Goal: Find specific page/section: Find specific page/section

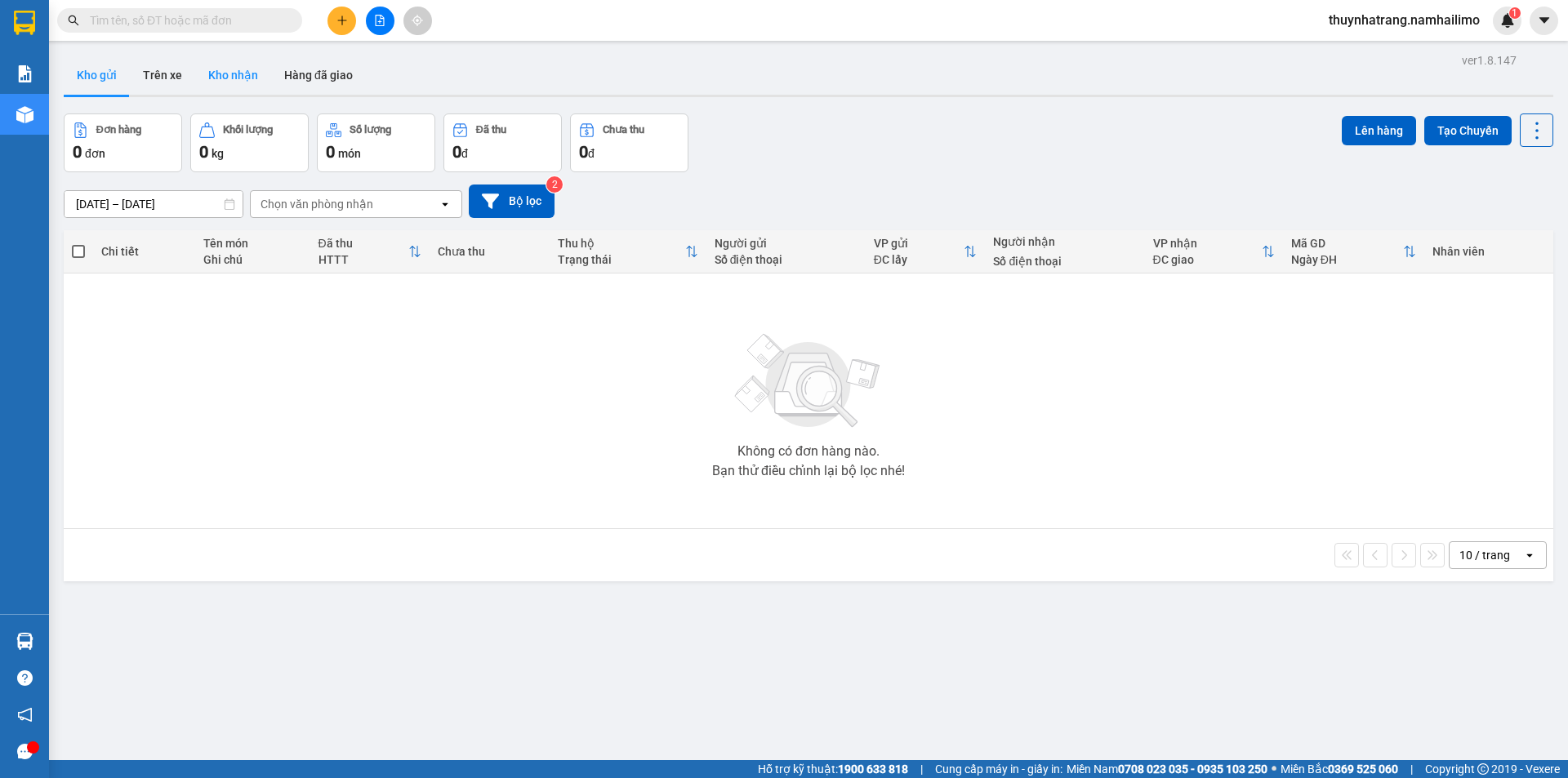
click at [239, 77] on button "Kho nhận" at bounding box center [233, 75] width 76 height 39
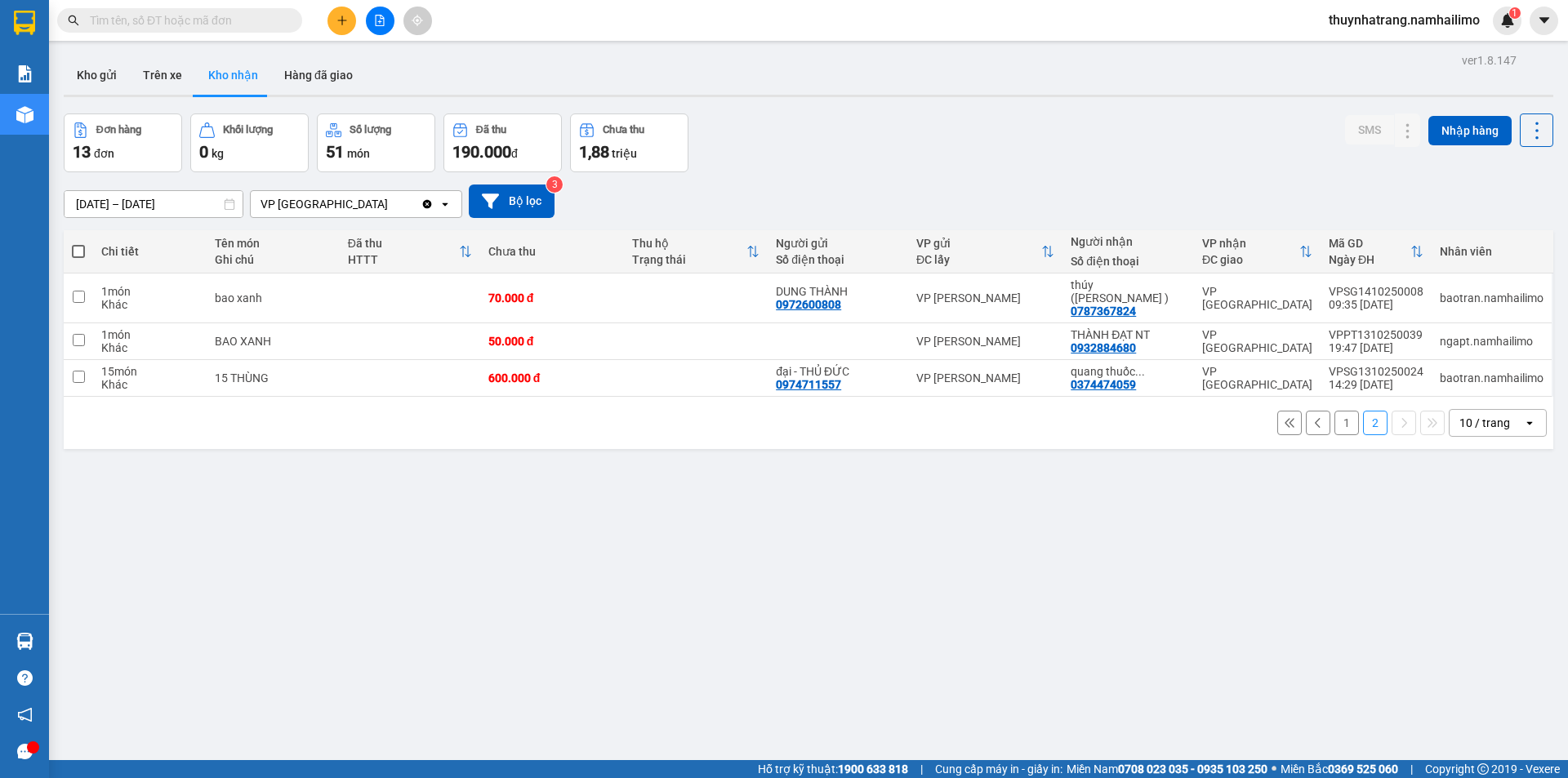
click at [1334, 411] on button "1" at bounding box center [1346, 423] width 24 height 24
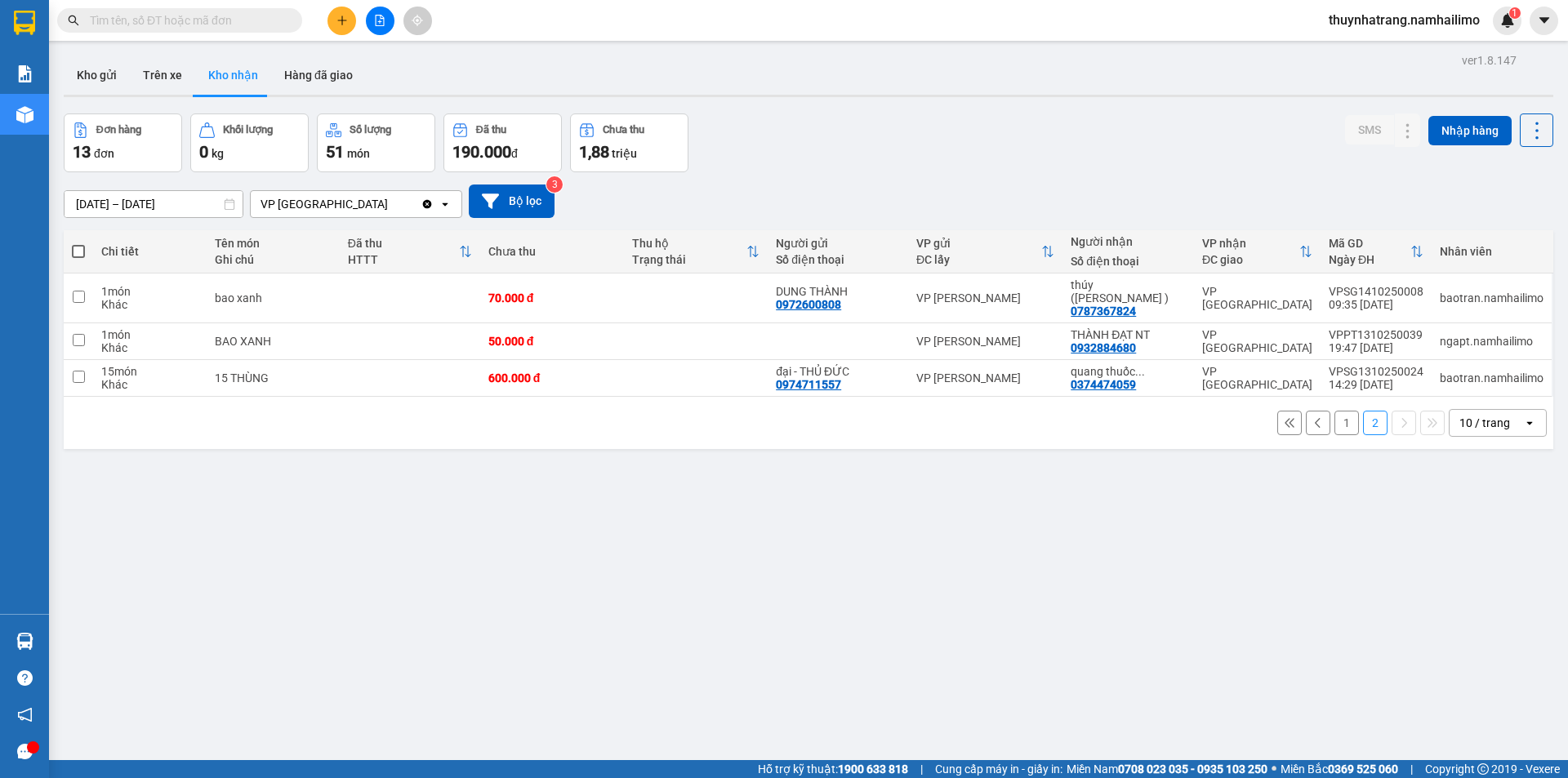
click at [1337, 412] on button "1" at bounding box center [1346, 423] width 24 height 24
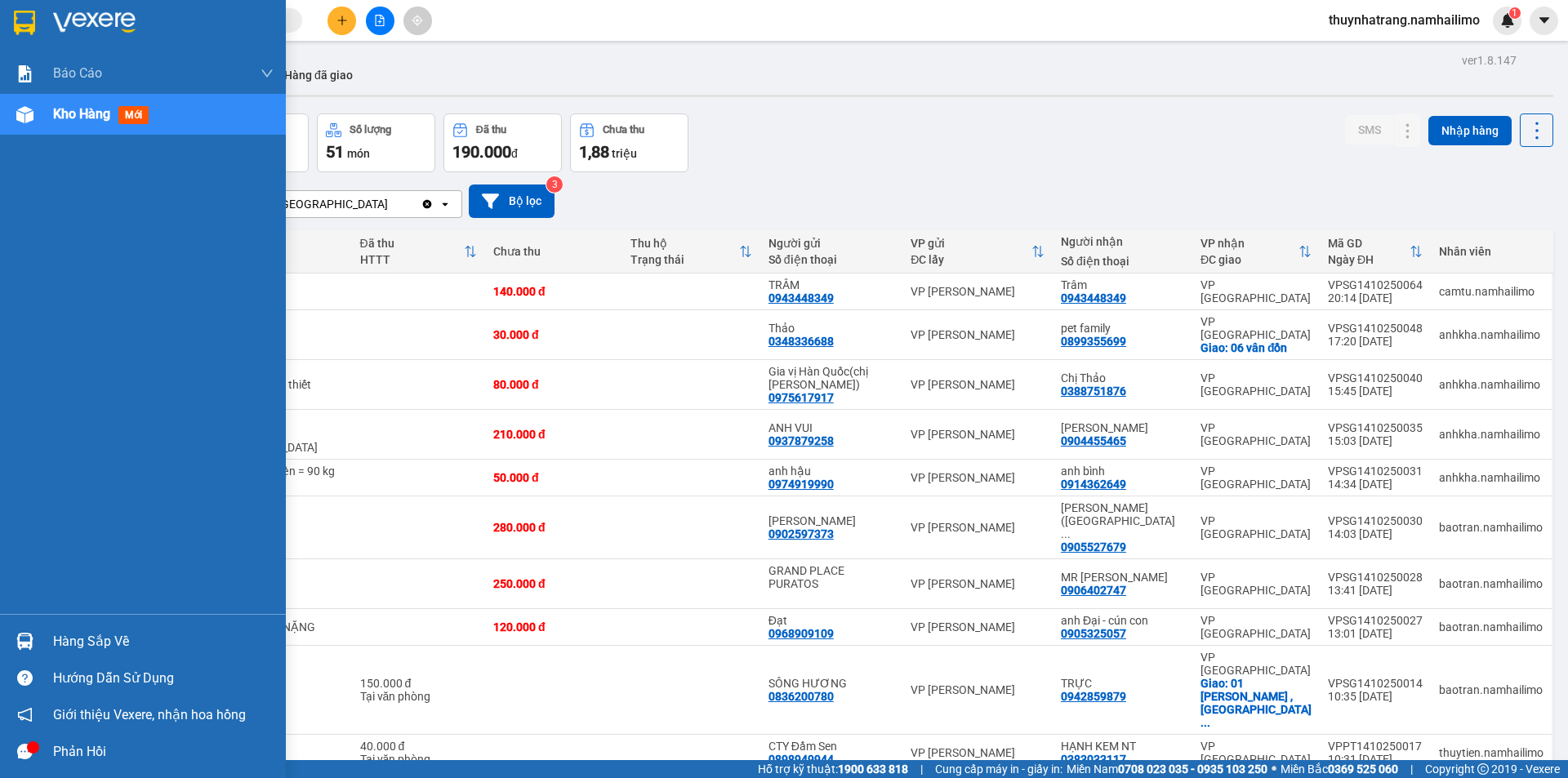
click at [109, 639] on div "Hàng sắp về" at bounding box center [163, 641] width 220 height 24
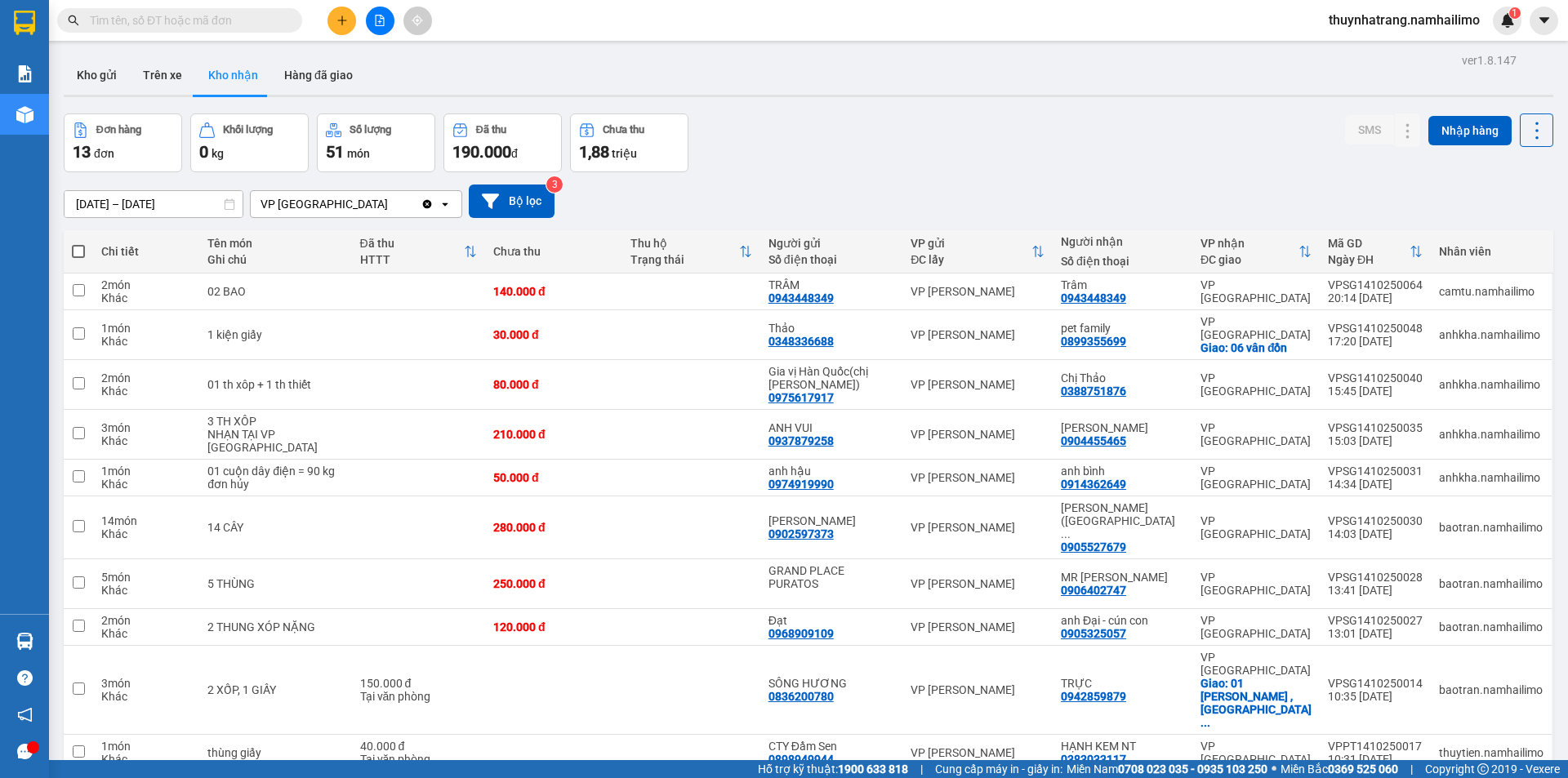
click at [859, 128] on section "Kết quả tìm kiếm ( 0 ) Bộ lọc No Data thuynhatrang.namhailimo 1 Báo cáo Báo cáo…" at bounding box center [784, 389] width 1568 height 778
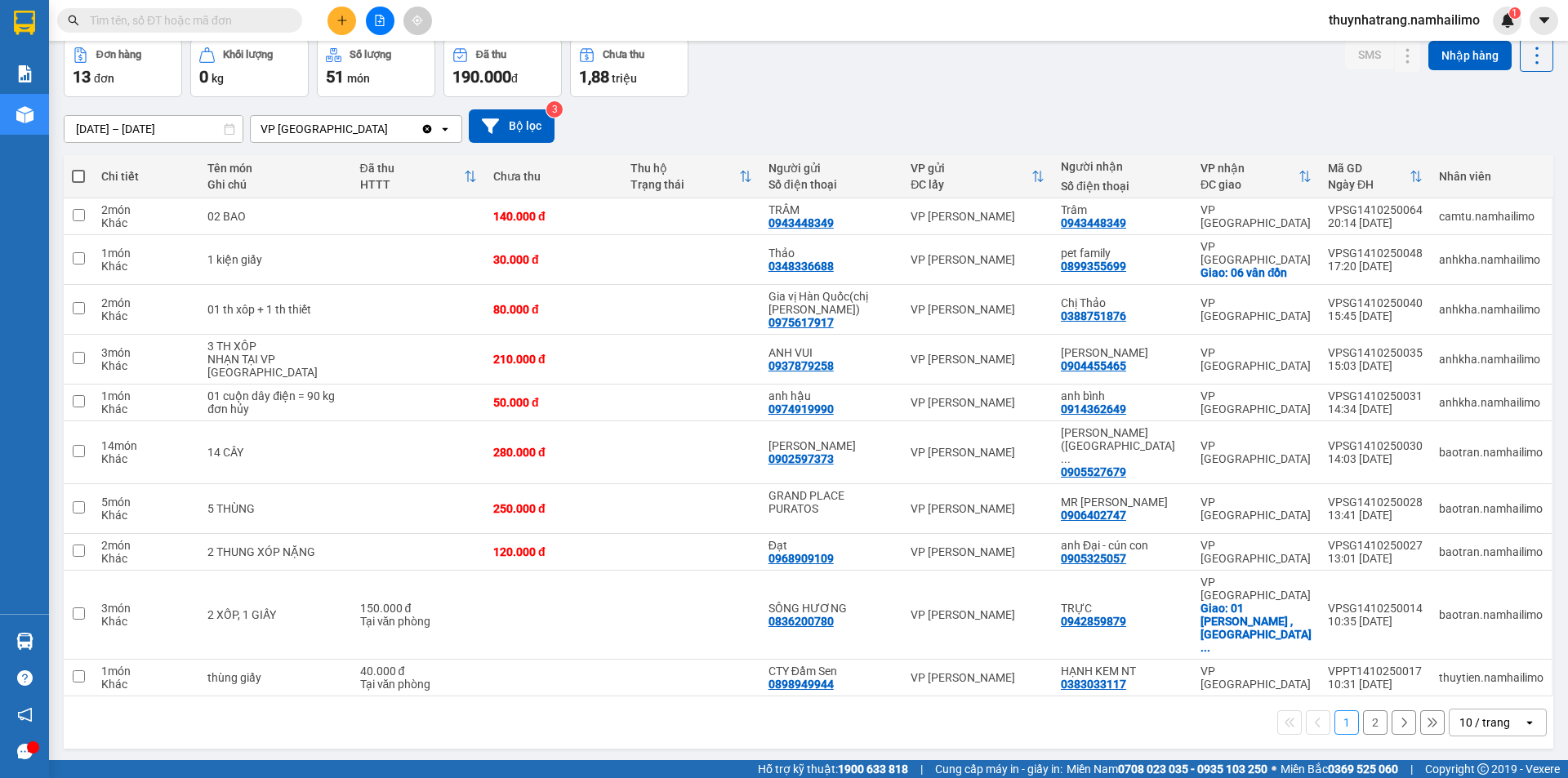
click at [1363, 710] on button "2" at bounding box center [1375, 722] width 24 height 24
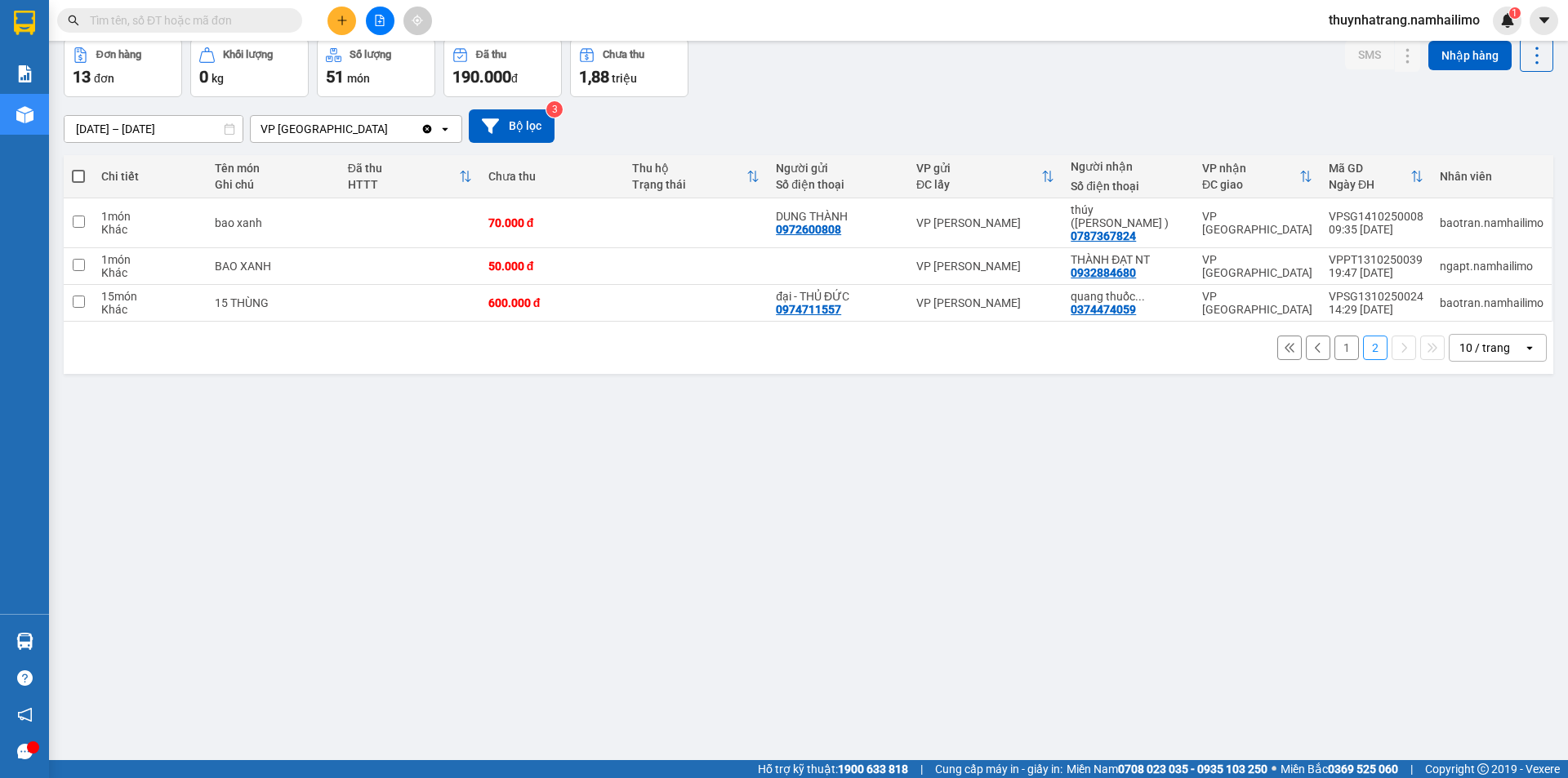
scroll to position [0, 0]
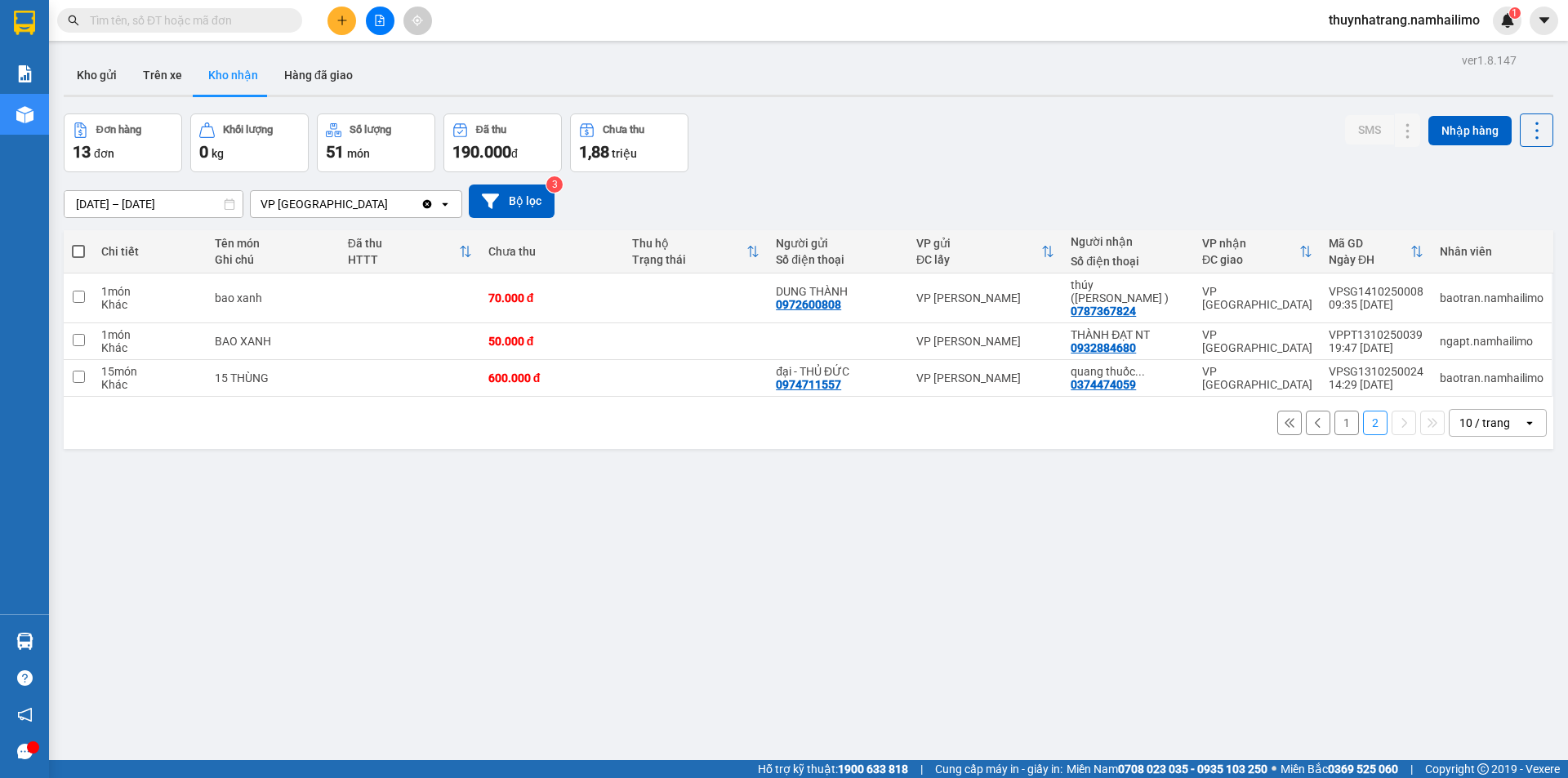
click at [1336, 412] on button "1" at bounding box center [1346, 423] width 24 height 24
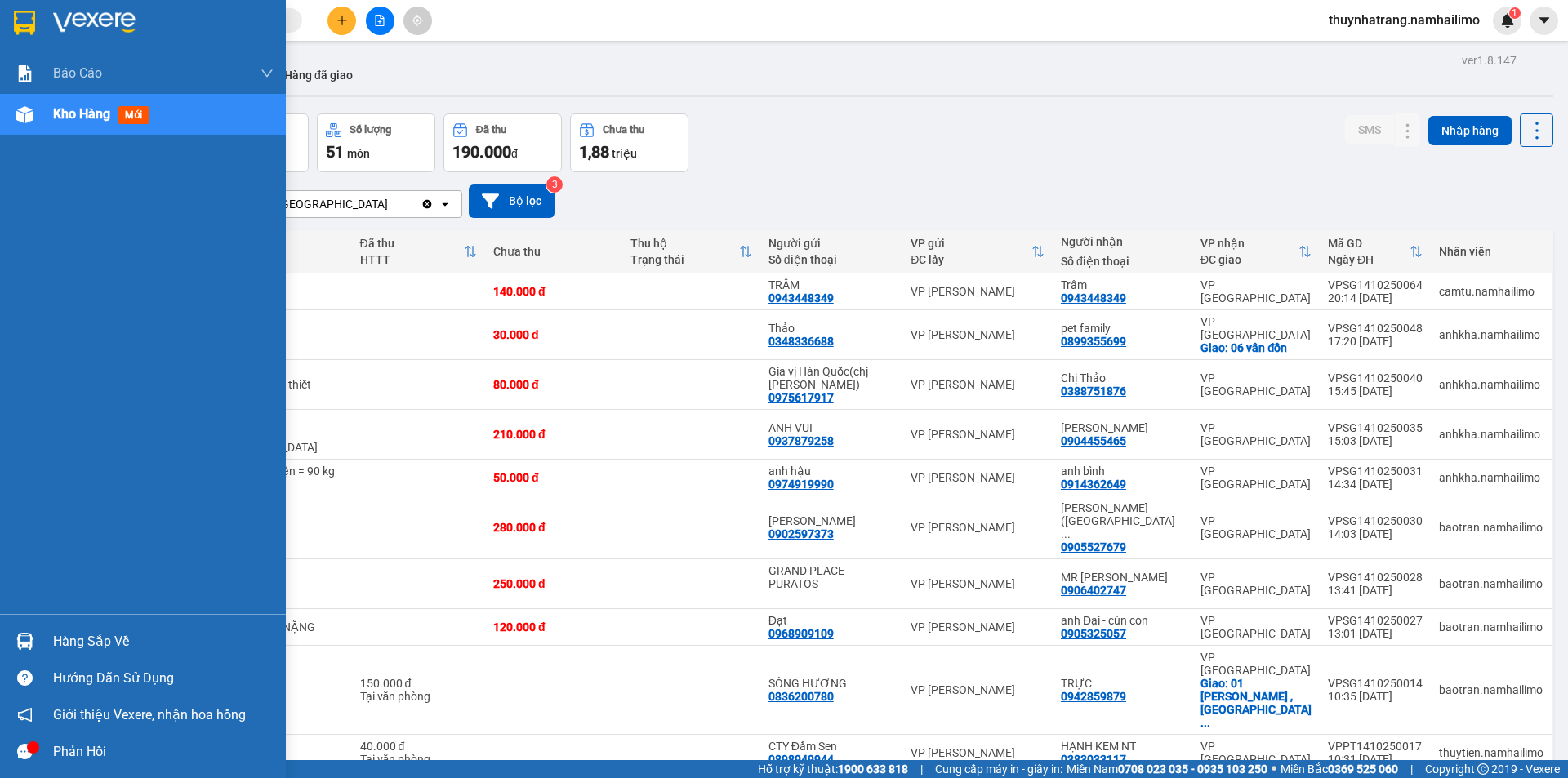
click at [62, 18] on img at bounding box center [93, 22] width 82 height 24
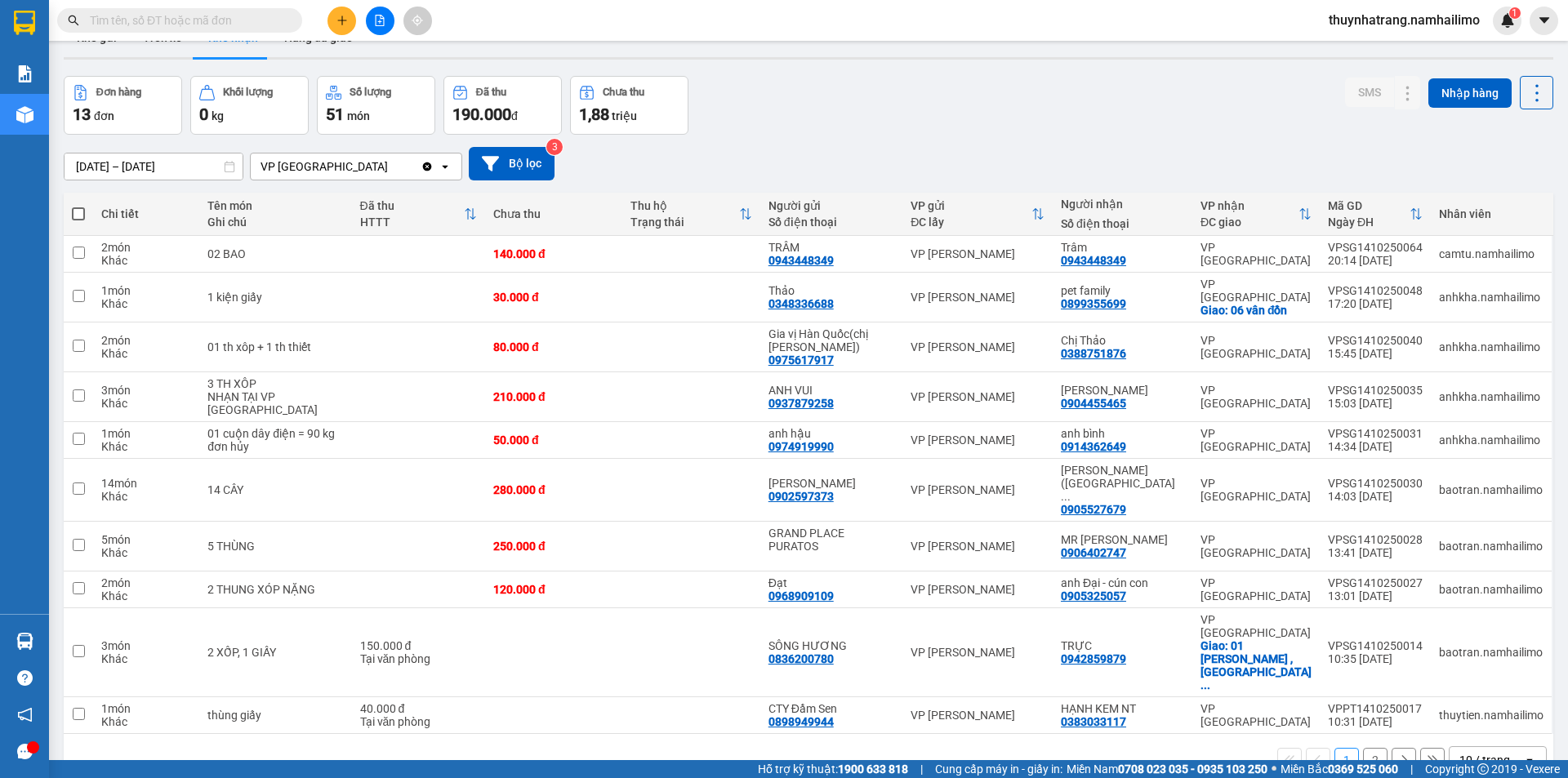
scroll to position [75, 0]
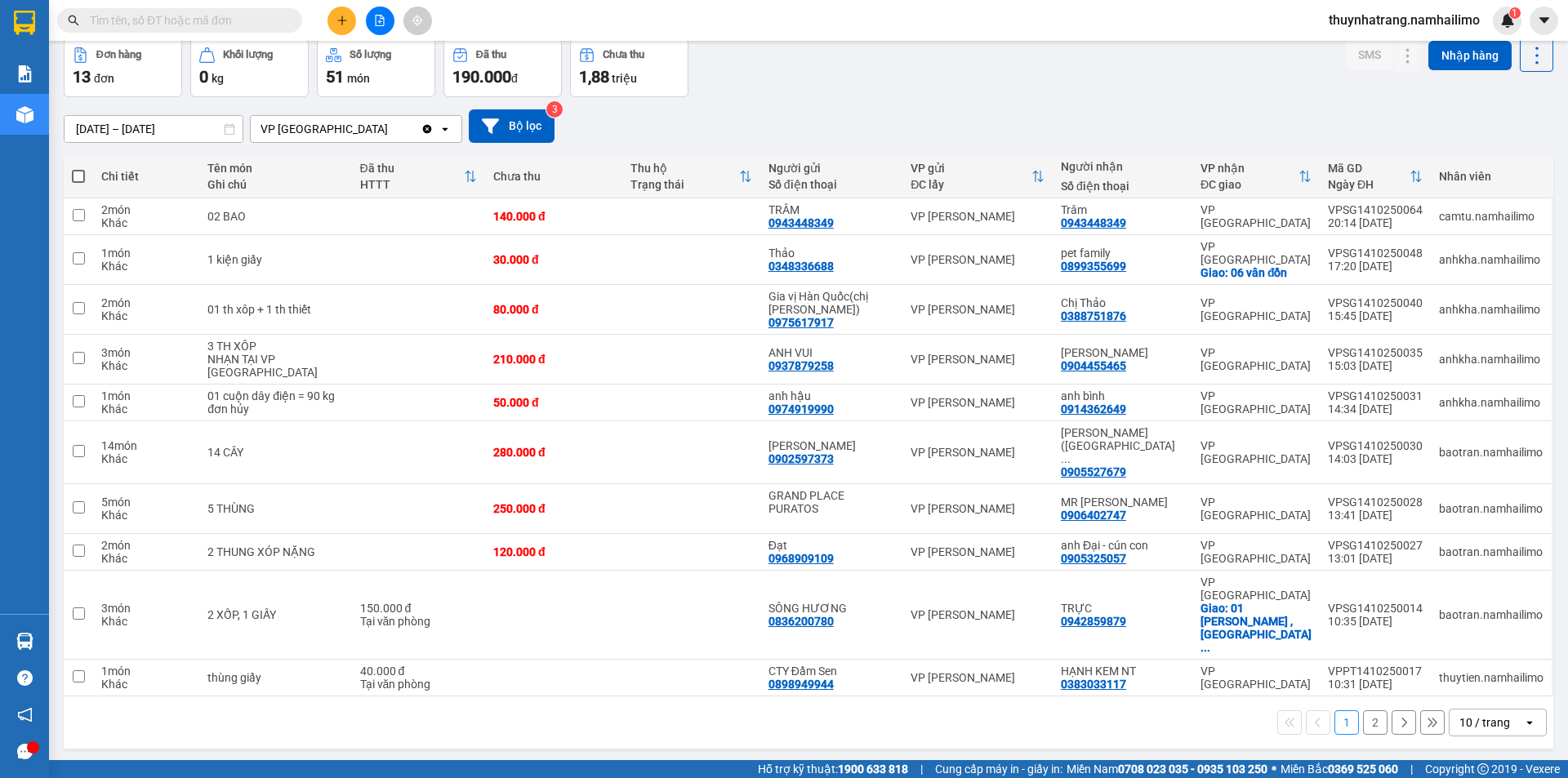
click at [379, 135] on div "VP [GEOGRAPHIC_DATA]" at bounding box center [335, 129] width 169 height 26
drag, startPoint x: 936, startPoint y: 102, endPoint x: 892, endPoint y: 105, distance: 44.1
click at [932, 101] on div "[DATE] – [DATE] Press the down arrow key to interact with the calendar and sele…" at bounding box center [808, 126] width 1489 height 58
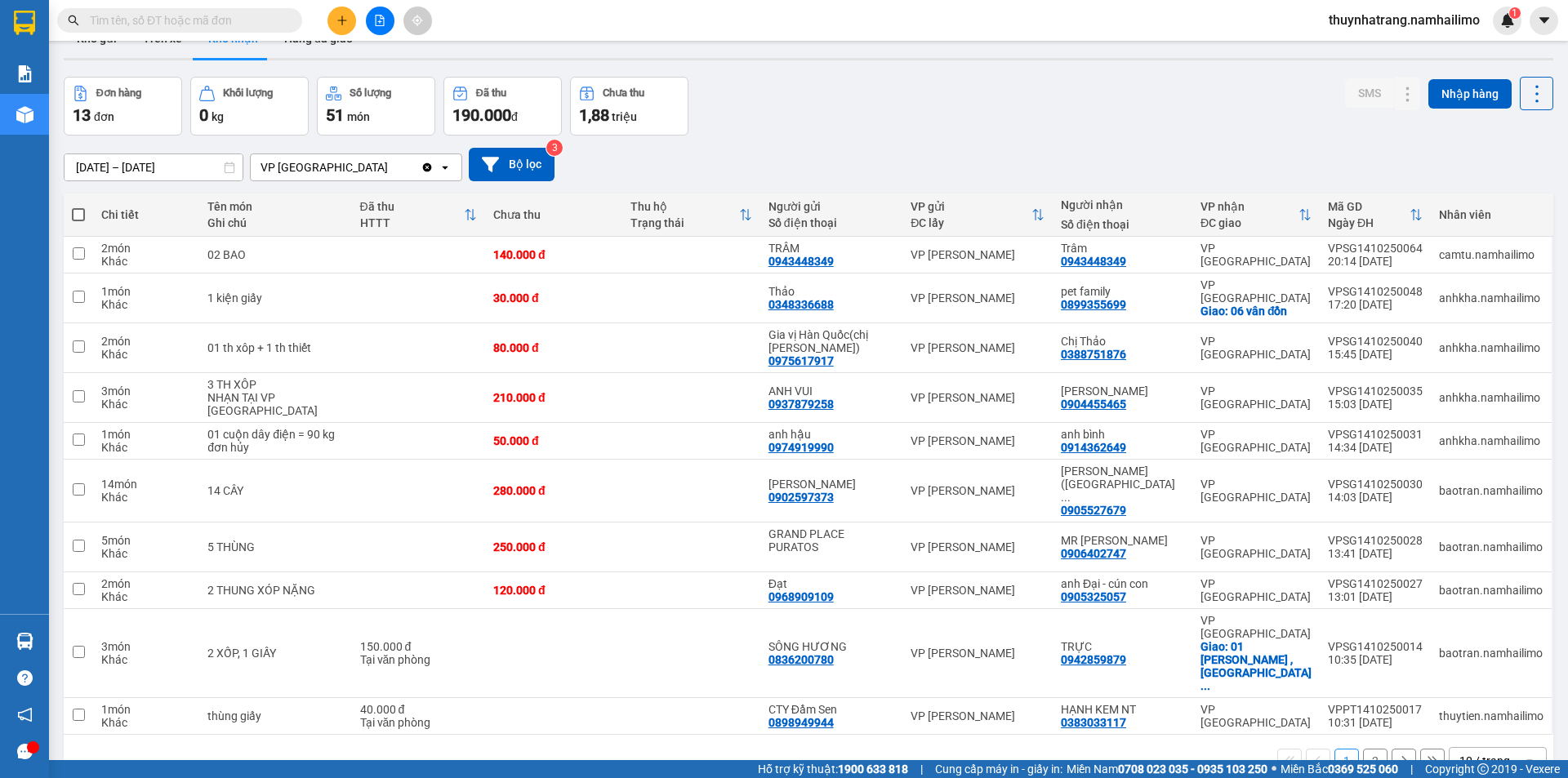
scroll to position [0, 0]
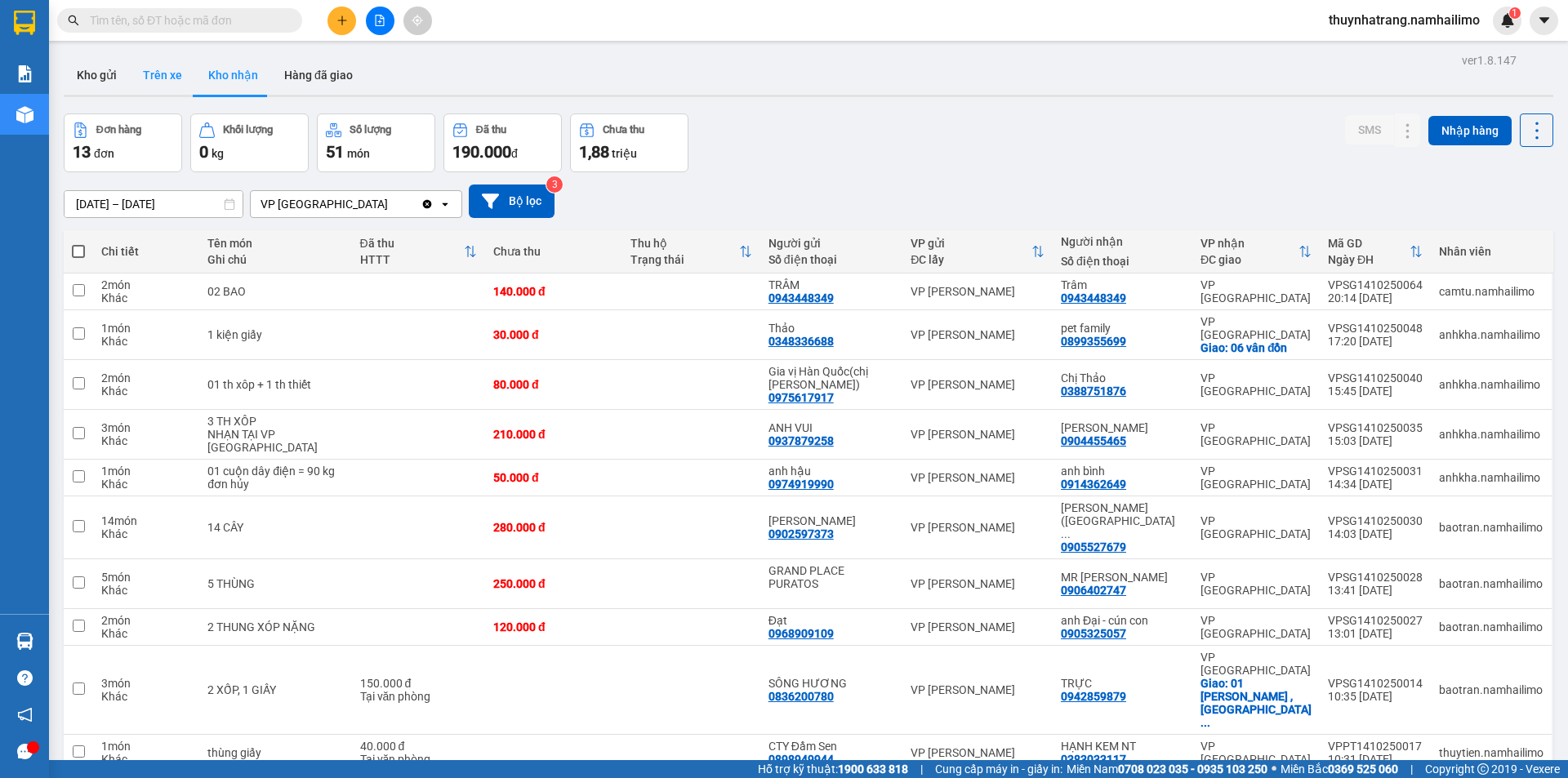
click at [169, 72] on button "Trên xe" at bounding box center [162, 75] width 66 height 39
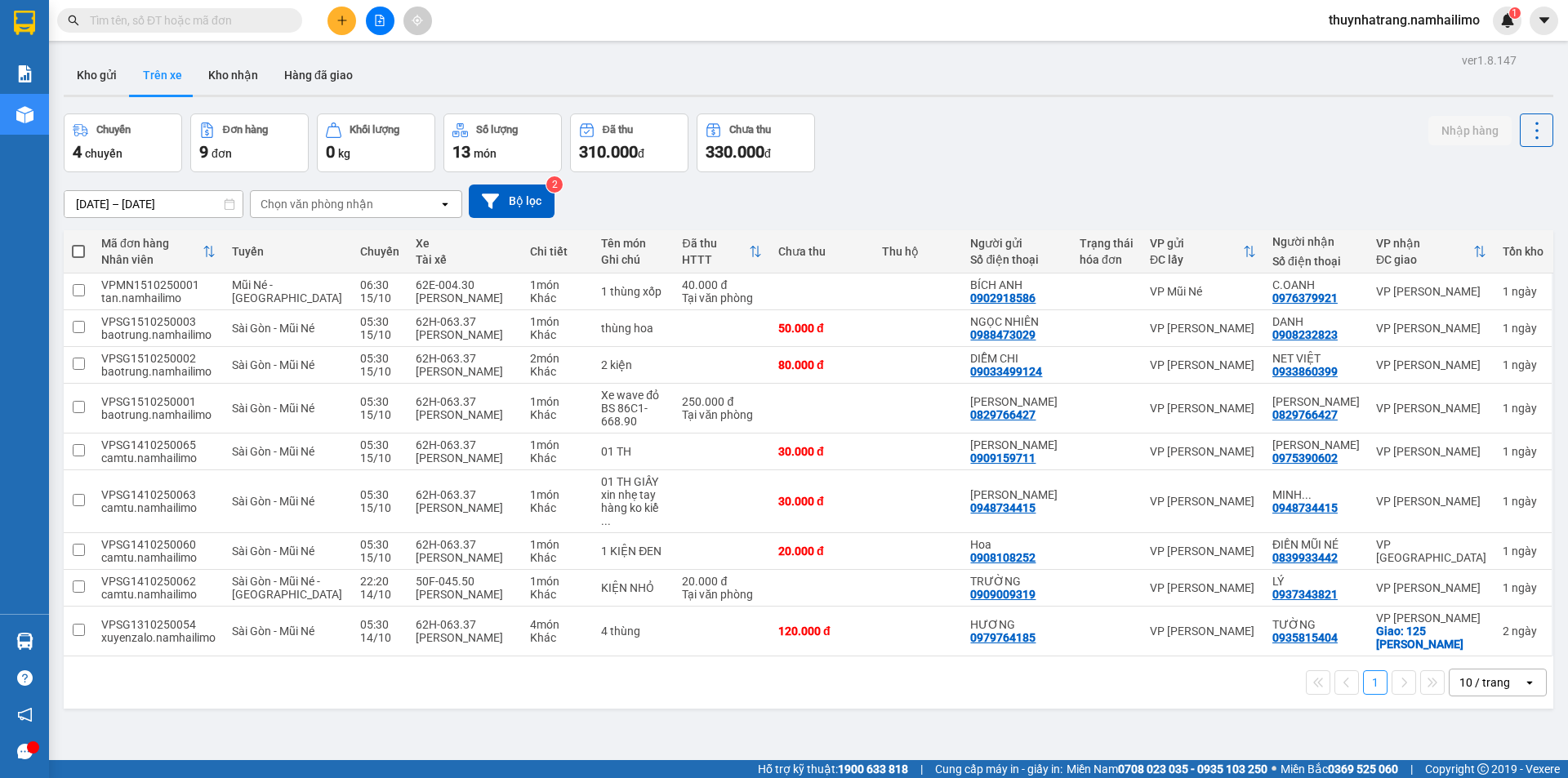
click at [384, 210] on div "Chọn văn phòng nhận" at bounding box center [344, 204] width 188 height 26
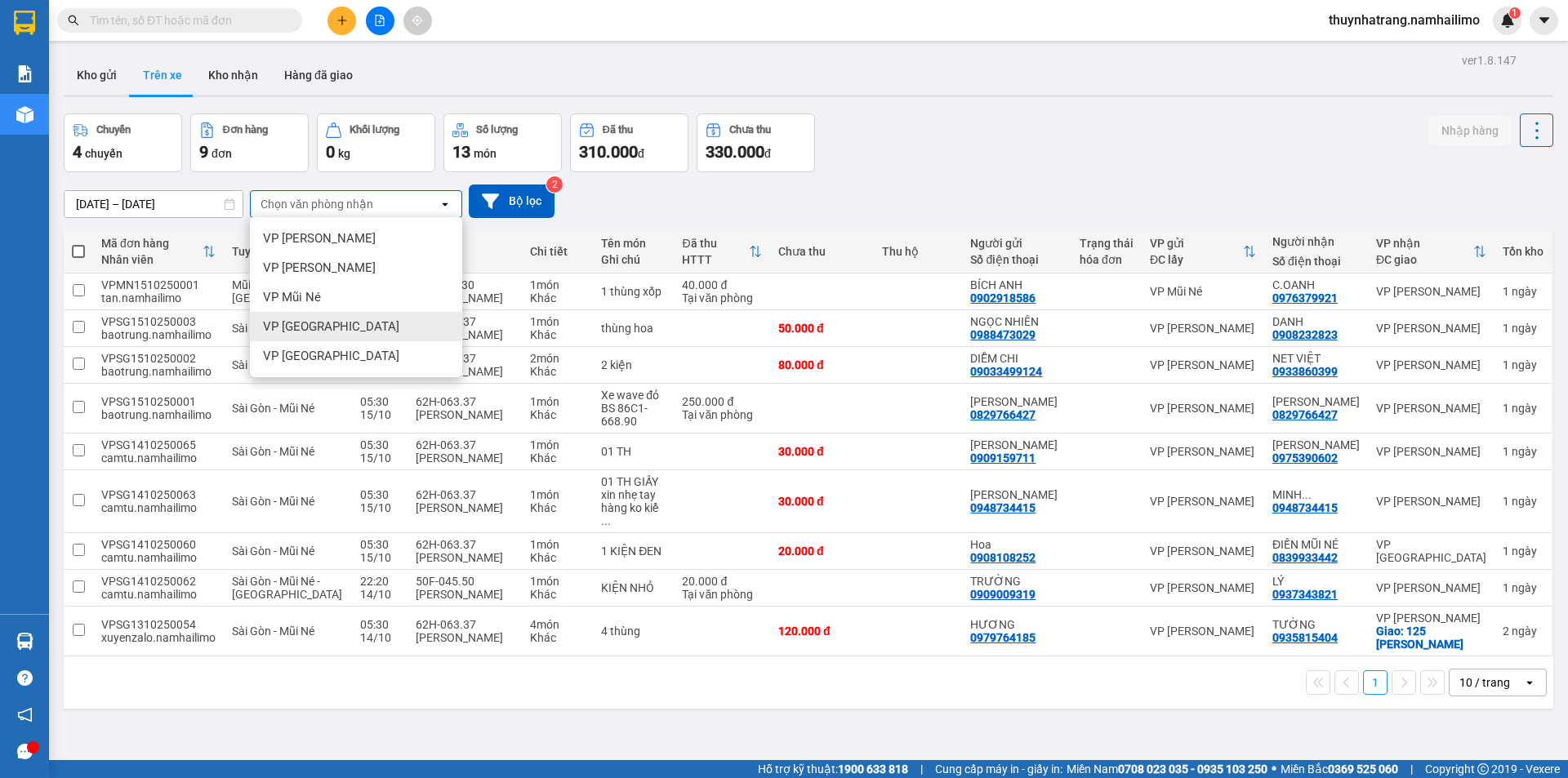
click at [367, 331] on div "VP [GEOGRAPHIC_DATA]" at bounding box center [355, 327] width 212 height 30
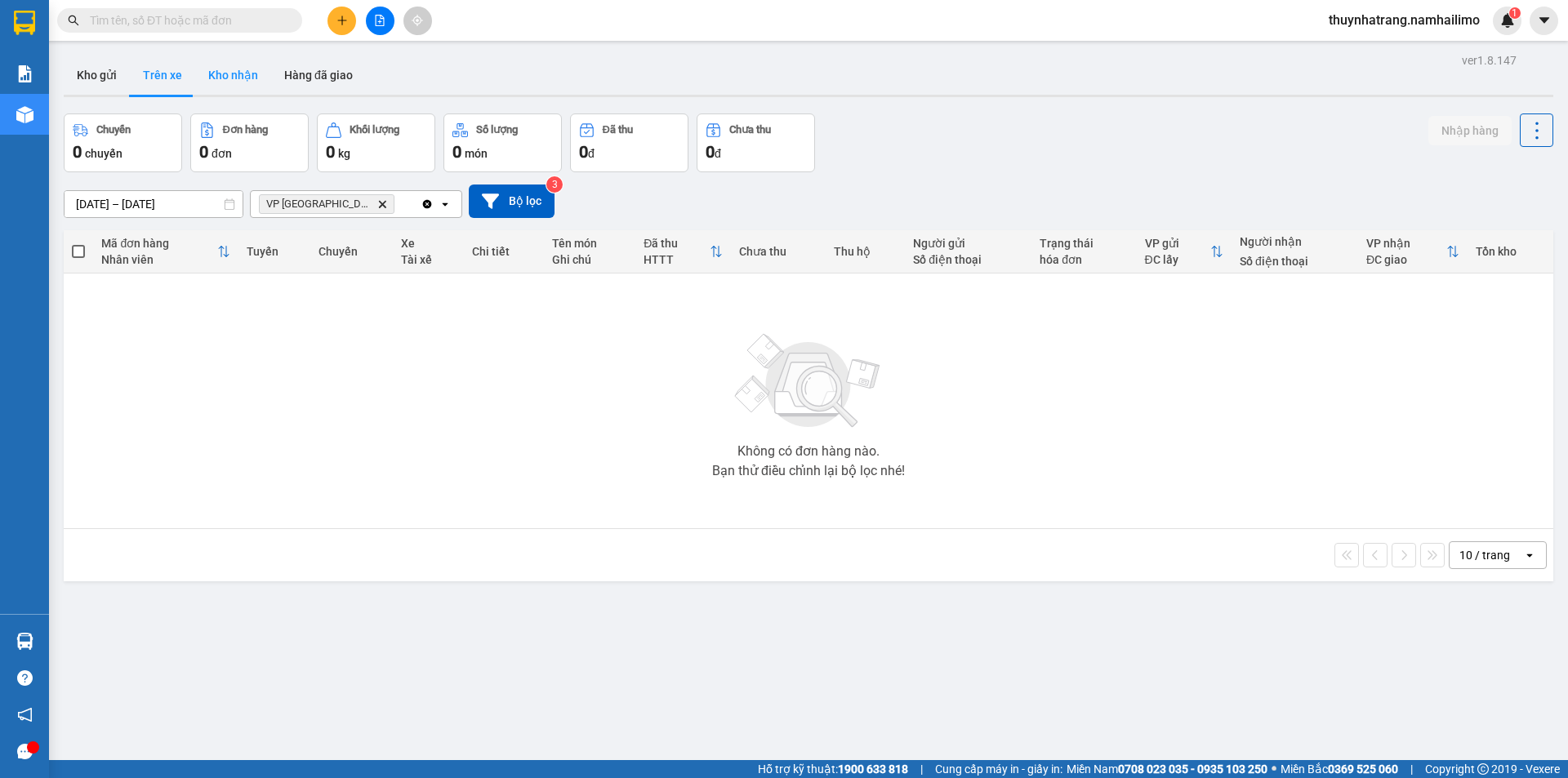
click at [225, 77] on button "Kho nhận" at bounding box center [233, 75] width 76 height 39
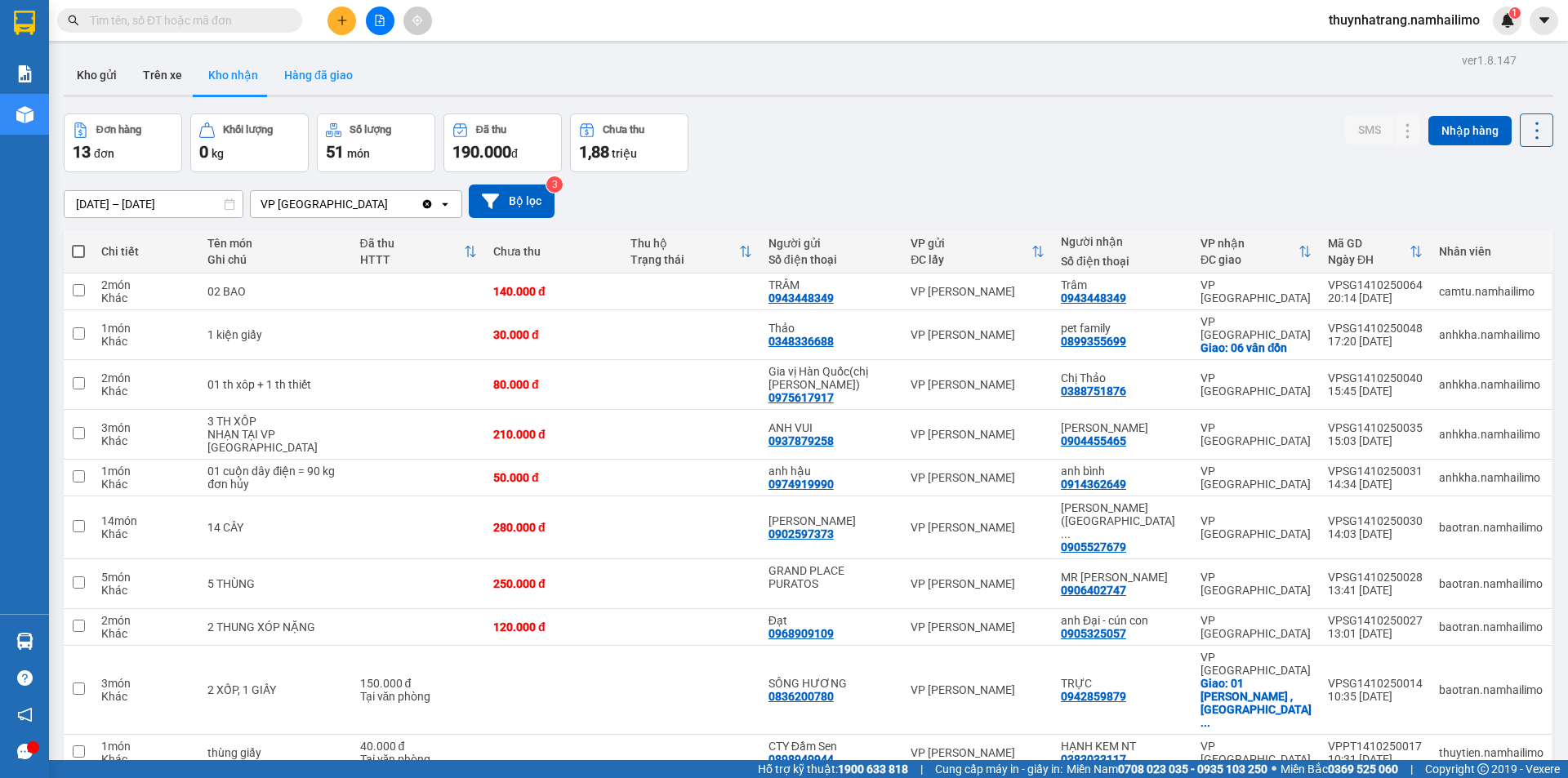
click at [325, 75] on button "Hàng đã giao" at bounding box center [318, 75] width 94 height 39
